Goal: Find specific page/section: Find specific page/section

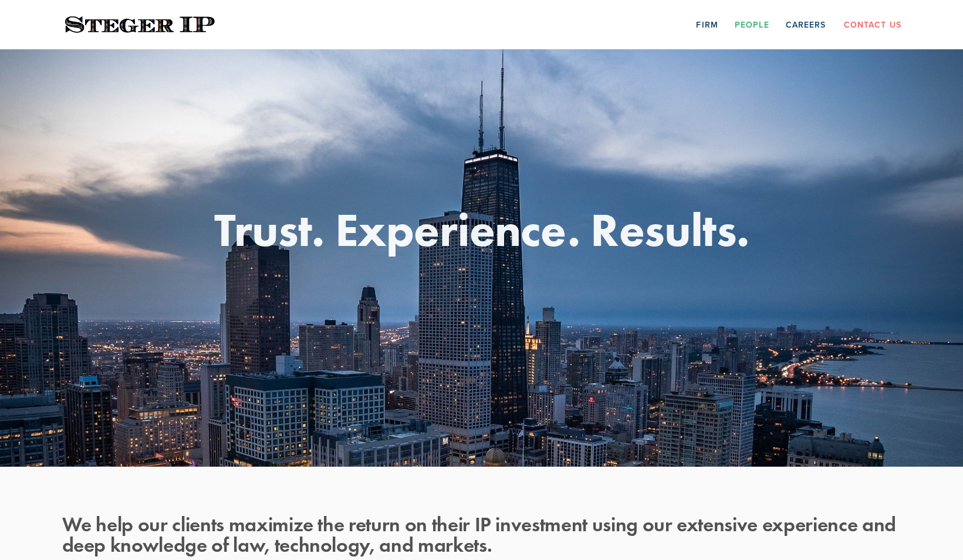
click at [754, 27] on link "People" at bounding box center [751, 24] width 35 height 18
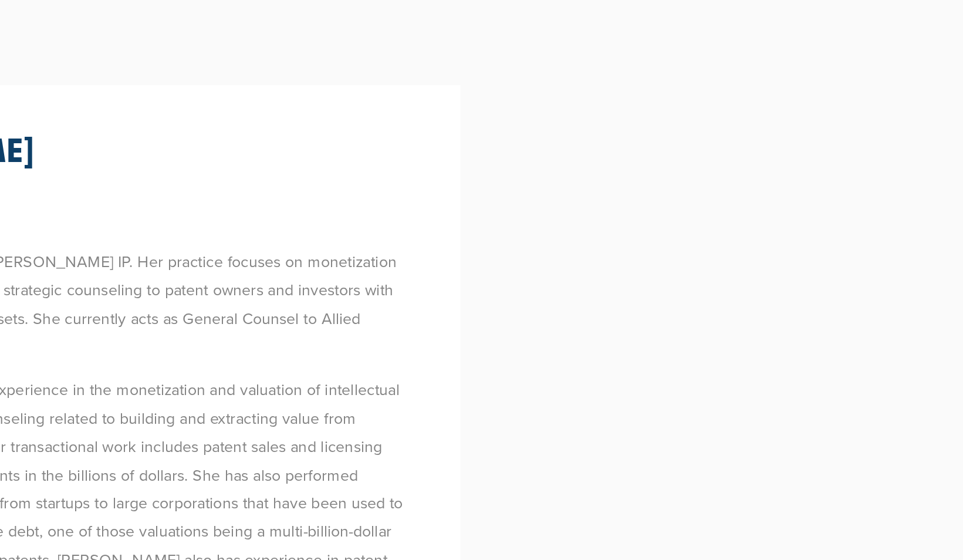
scroll to position [813, 0]
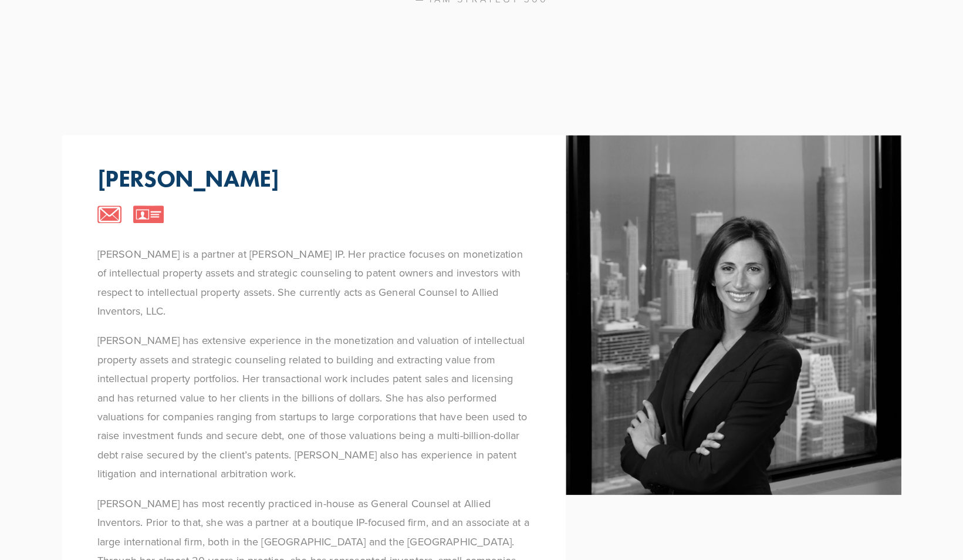
drag, startPoint x: 784, startPoint y: 238, endPoint x: 431, endPoint y: 354, distance: 371.8
click at [431, 354] on p "[PERSON_NAME] has extensive experience in the monetization and valuation of int…" at bounding box center [313, 407] width 433 height 152
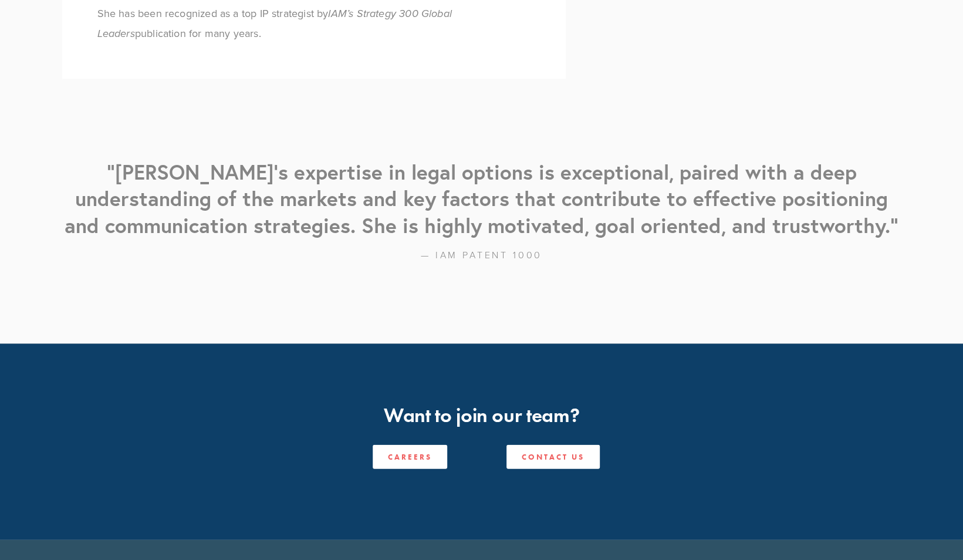
scroll to position [1409, 0]
